Goal: Check status: Check status

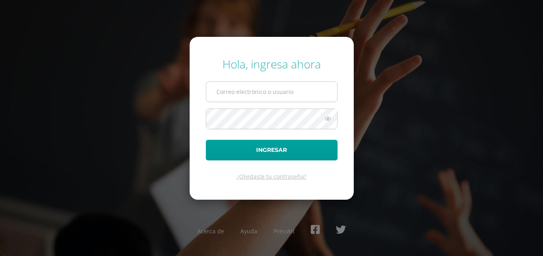
click at [300, 96] on input "text" at bounding box center [271, 92] width 131 height 20
type input "[EMAIL_ADDRESS][DOMAIN_NAME]"
click at [206, 140] on button "Ingresar" at bounding box center [272, 150] width 132 height 21
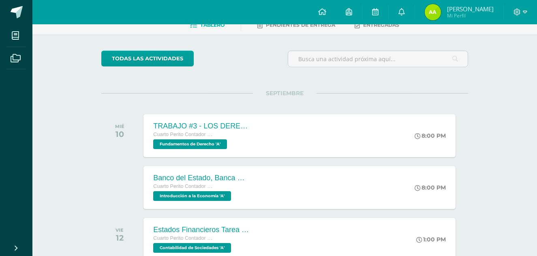
scroll to position [47, 0]
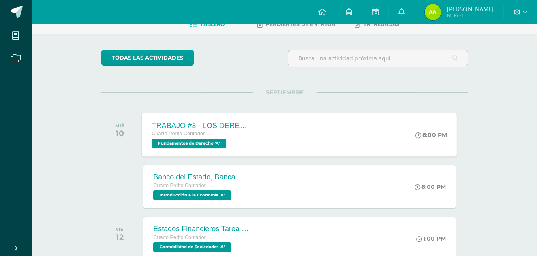
click at [293, 120] on div "TRABAJO #3 - LOS DERECHOS HUMANOS Cuarto Perito Contador con Orientación en Com…" at bounding box center [299, 134] width 315 height 43
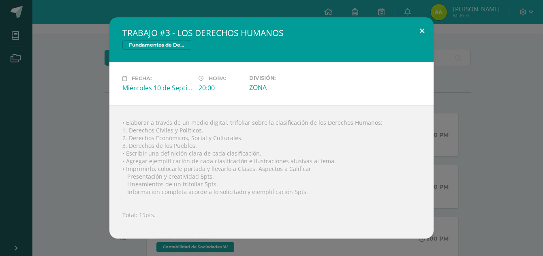
click at [427, 26] on button at bounding box center [422, 31] width 23 height 28
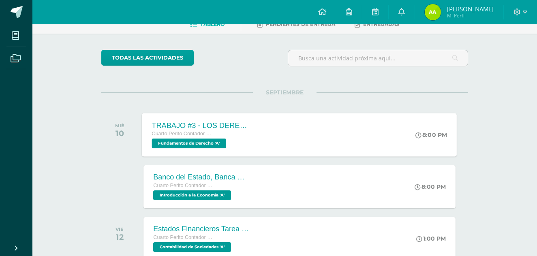
click at [257, 146] on div "TRABAJO #3 - LOS DERECHOS HUMANOS Cuarto Perito Contador con Orientación en Com…" at bounding box center [201, 134] width 118 height 43
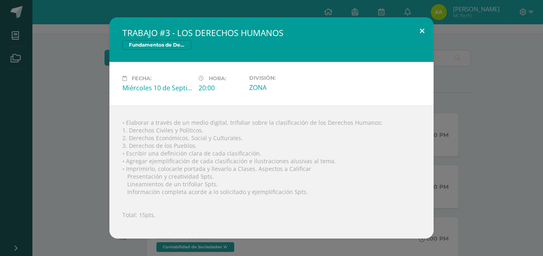
click at [424, 29] on button at bounding box center [422, 31] width 23 height 28
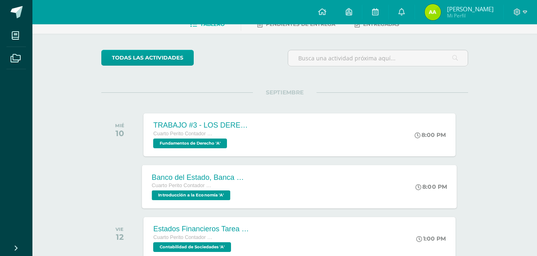
click at [294, 201] on div "Banco del Estado, Banca Múltiple. Cuarto Perito Contador con Orientación en Com…" at bounding box center [299, 186] width 315 height 43
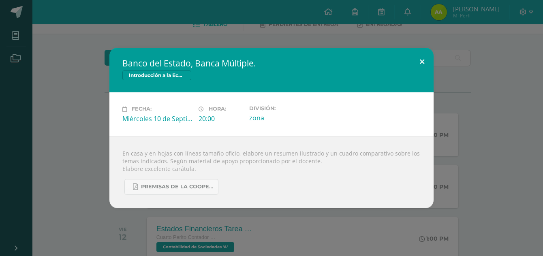
click at [413, 56] on button at bounding box center [422, 62] width 23 height 28
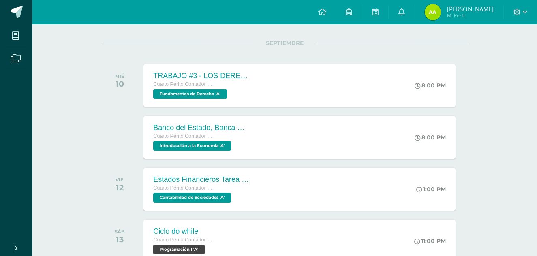
scroll to position [114, 0]
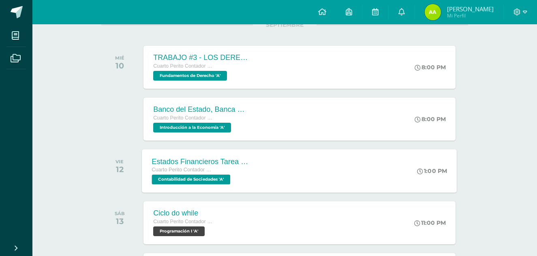
click at [284, 172] on div "Estados Financieros Tarea #67 Cuarto Perito Contador con Orientación en Computa…" at bounding box center [299, 170] width 315 height 43
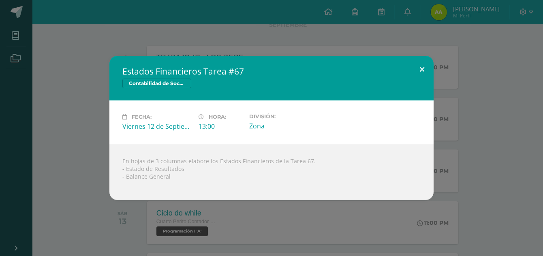
click at [425, 62] on button at bounding box center [422, 70] width 23 height 28
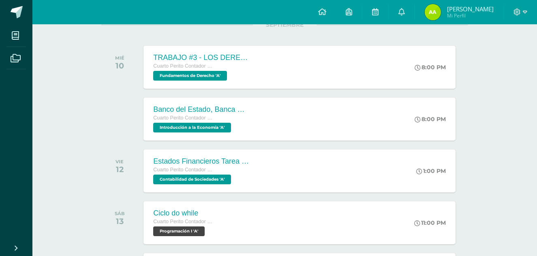
scroll to position [0, 0]
